Goal: Task Accomplishment & Management: Manage account settings

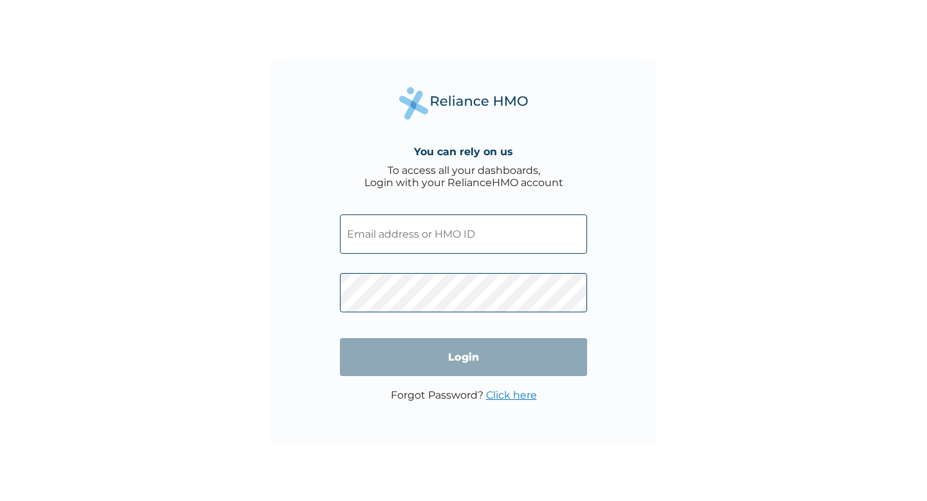
click at [421, 249] on input "text" at bounding box center [463, 233] width 247 height 39
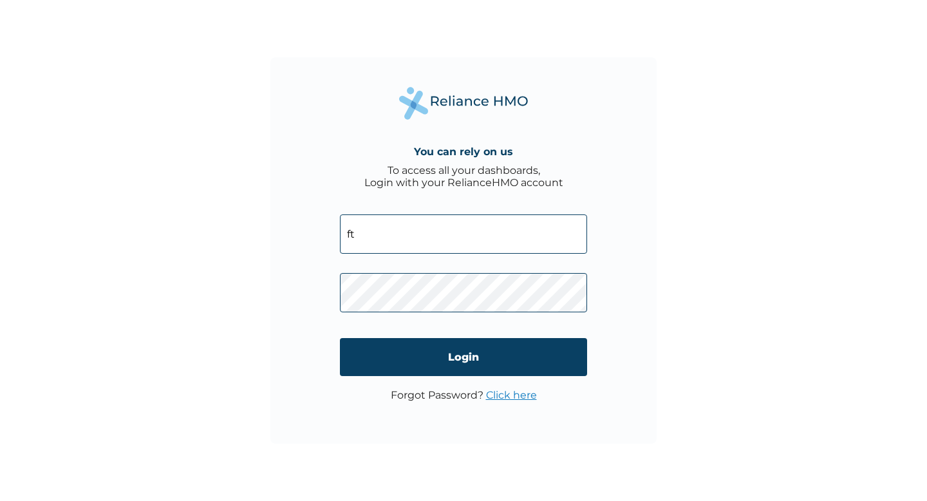
type input "f"
type input "FTP/10119/A"
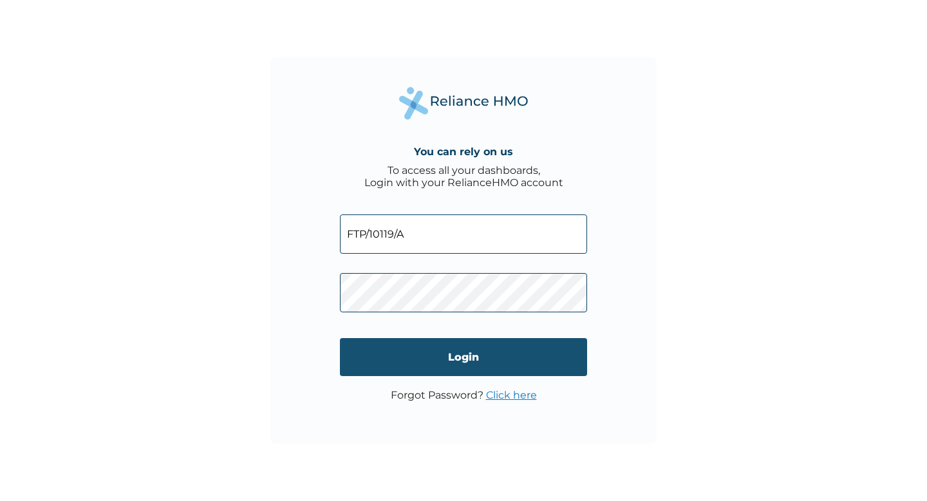
click at [448, 360] on input "Login" at bounding box center [463, 357] width 247 height 38
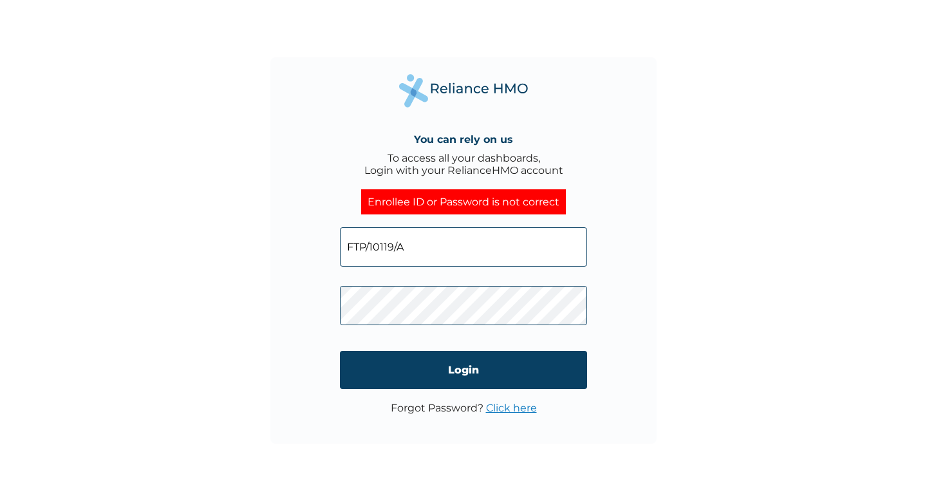
click at [475, 257] on input "FTP/10119/A" at bounding box center [463, 246] width 247 height 39
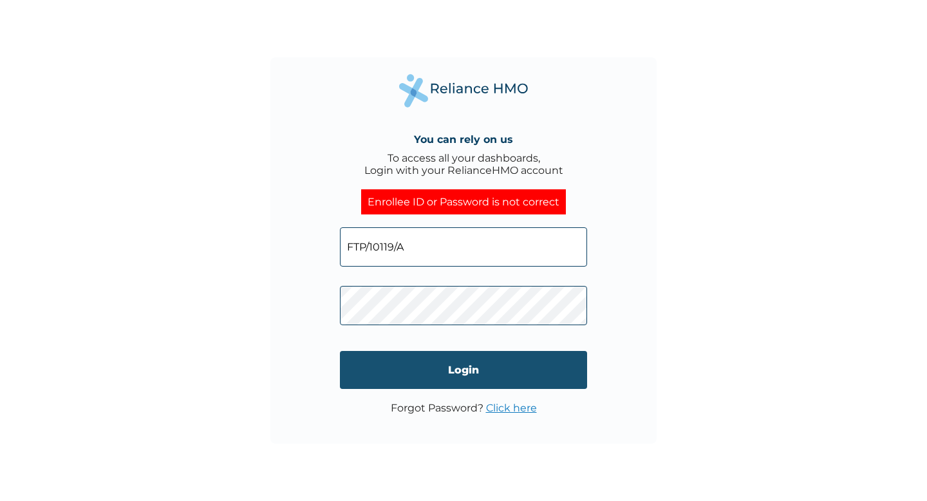
click at [414, 372] on input "Login" at bounding box center [463, 370] width 247 height 38
click at [390, 361] on input "Login" at bounding box center [463, 370] width 247 height 38
